Goal: Obtain resource: Download file/media

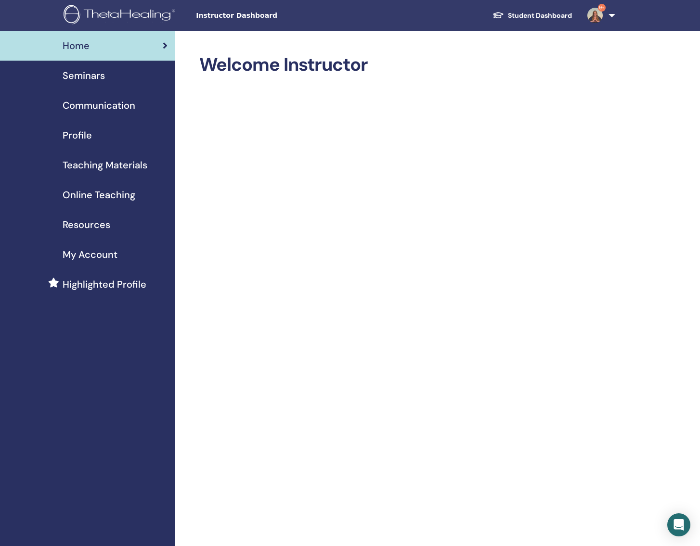
drag, startPoint x: 109, startPoint y: 163, endPoint x: 104, endPoint y: 162, distance: 5.4
click at [109, 163] on span "Teaching Materials" at bounding box center [105, 165] width 85 height 14
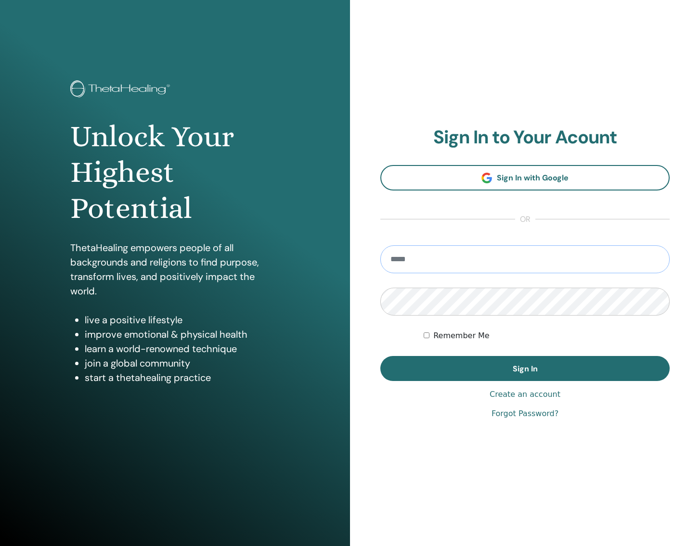
type input "**********"
click at [525, 368] on button "Sign In" at bounding box center [524, 368] width 289 height 25
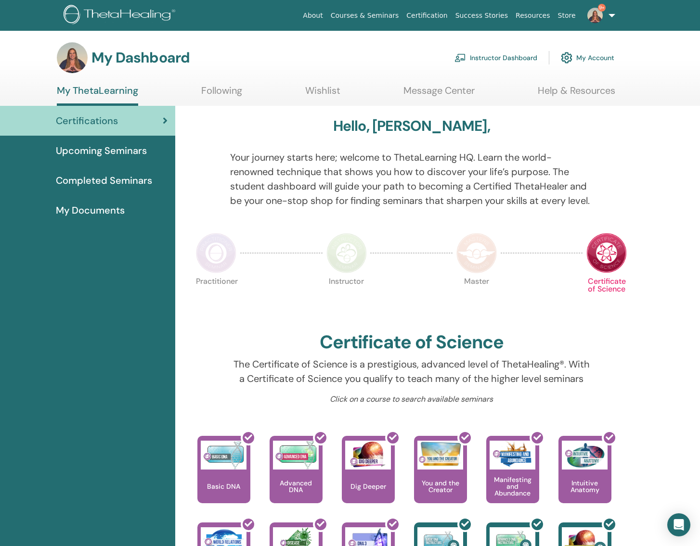
click at [515, 53] on link "Instructor Dashboard" at bounding box center [495, 57] width 83 height 21
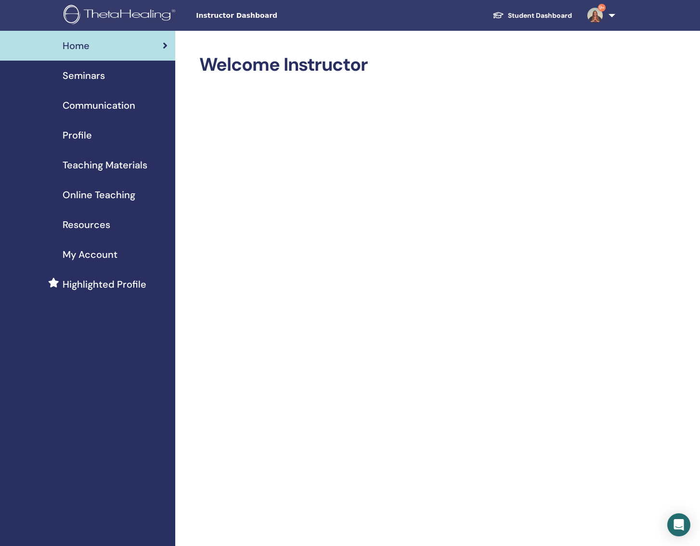
click at [116, 169] on span "Teaching Materials" at bounding box center [105, 165] width 85 height 14
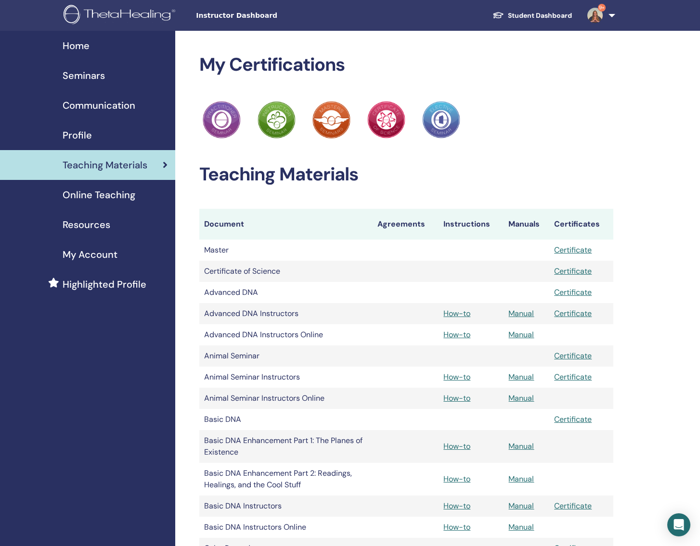
click at [456, 315] on link "How-to" at bounding box center [456, 313] width 27 height 10
